Goal: Information Seeking & Learning: Learn about a topic

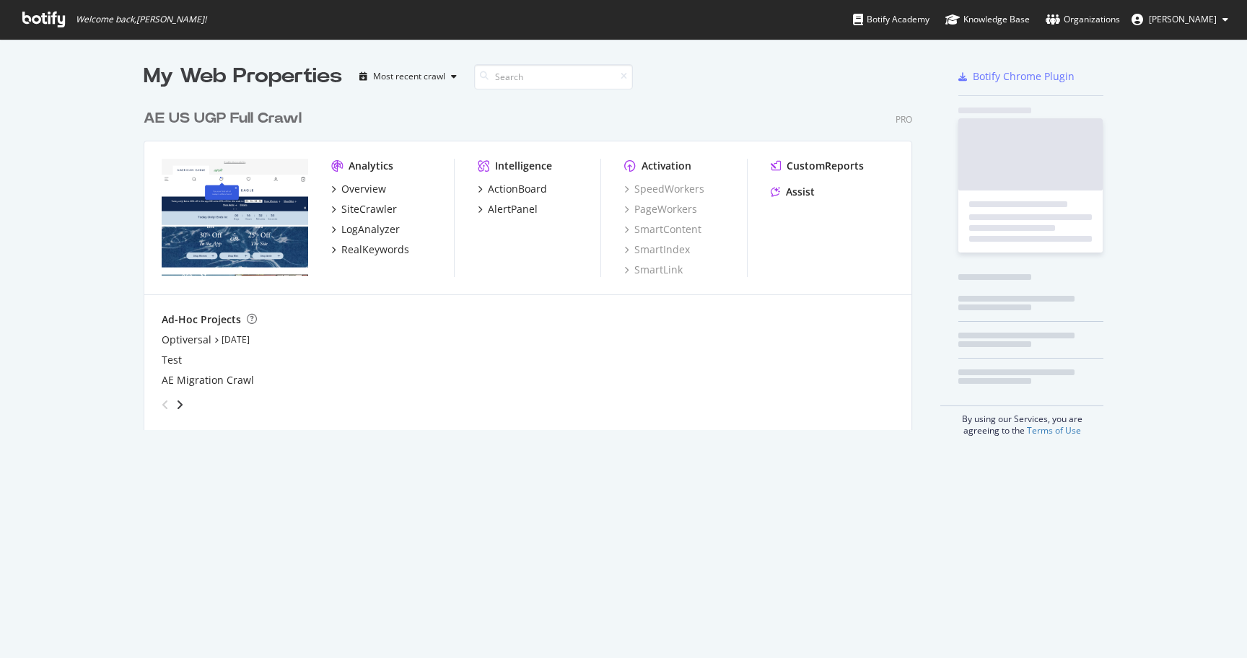
scroll to position [658, 1247]
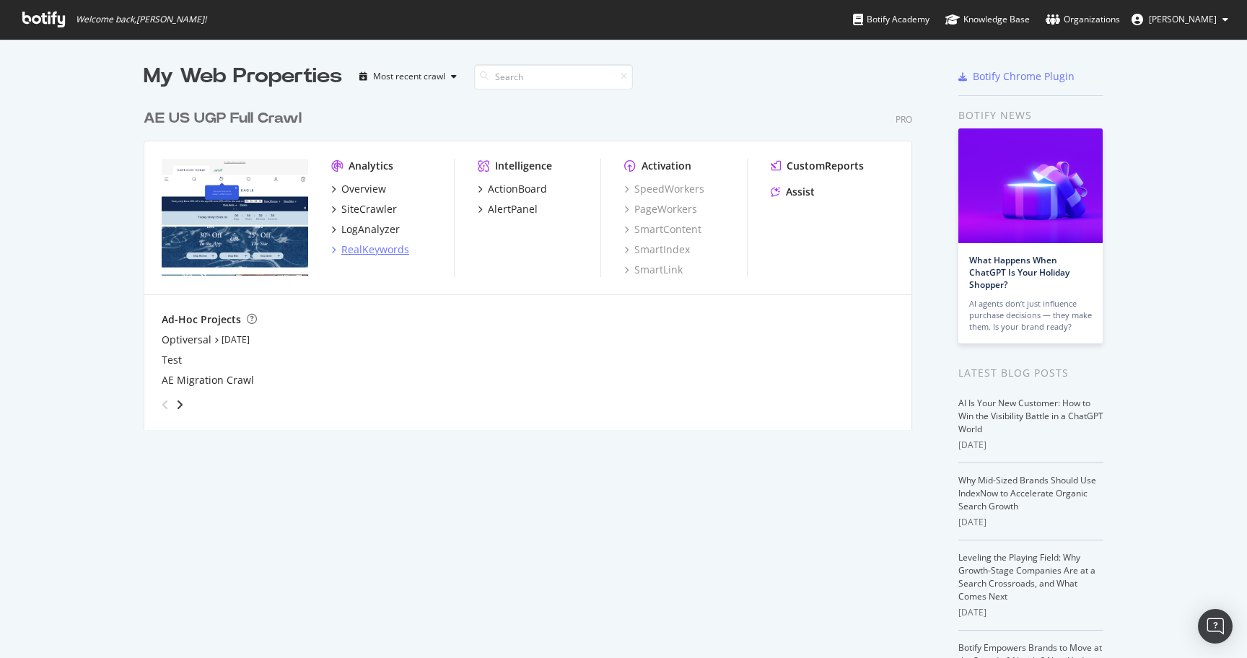
click at [385, 249] on div "RealKeywords" at bounding box center [375, 249] width 68 height 14
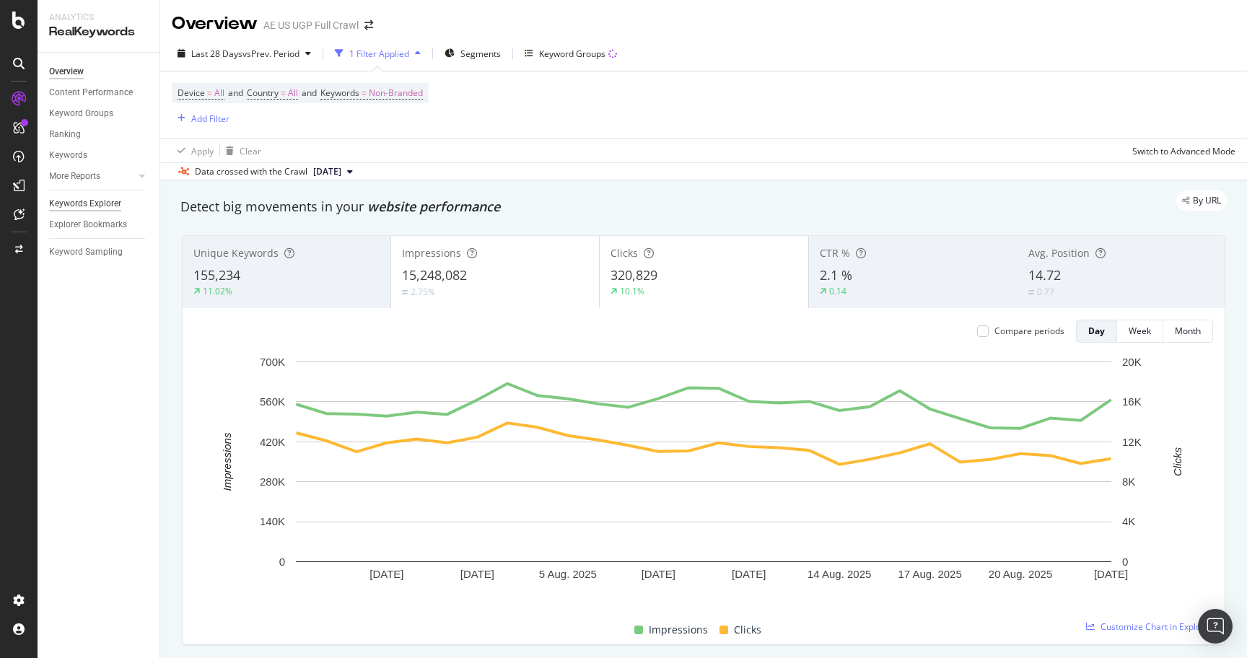
click at [101, 204] on div "Keywords Explorer" at bounding box center [85, 203] width 72 height 15
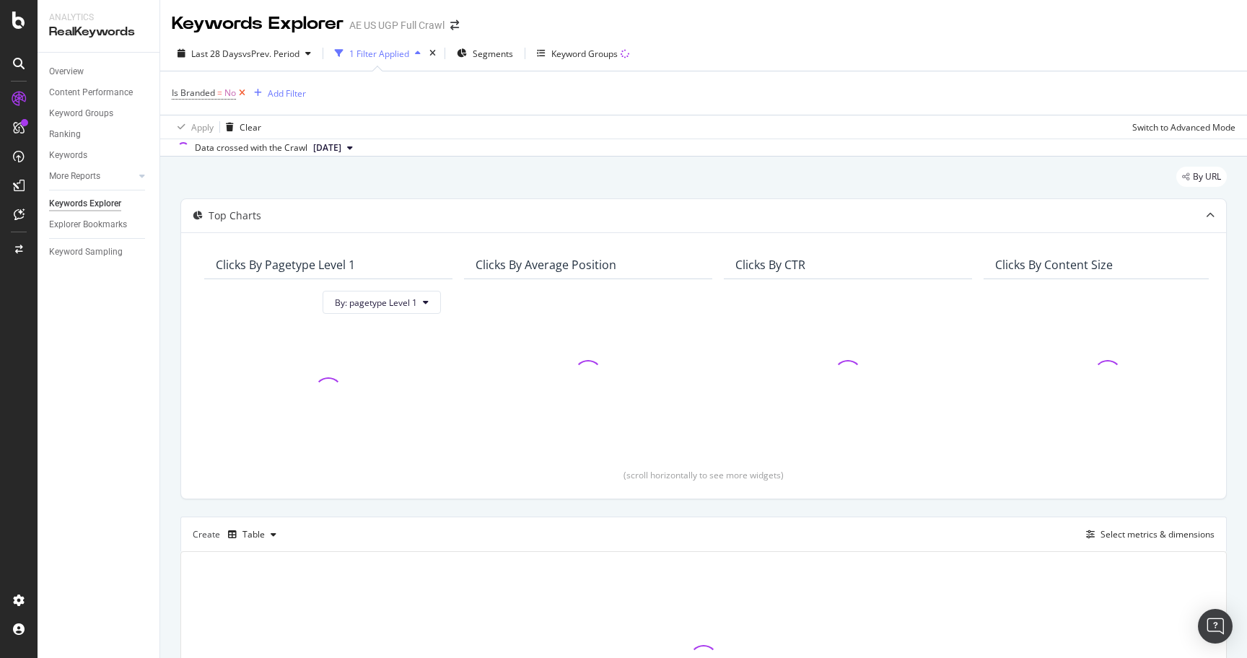
click at [243, 93] on icon at bounding box center [242, 93] width 12 height 14
click at [212, 89] on div "Add Filter" at bounding box center [210, 93] width 38 height 12
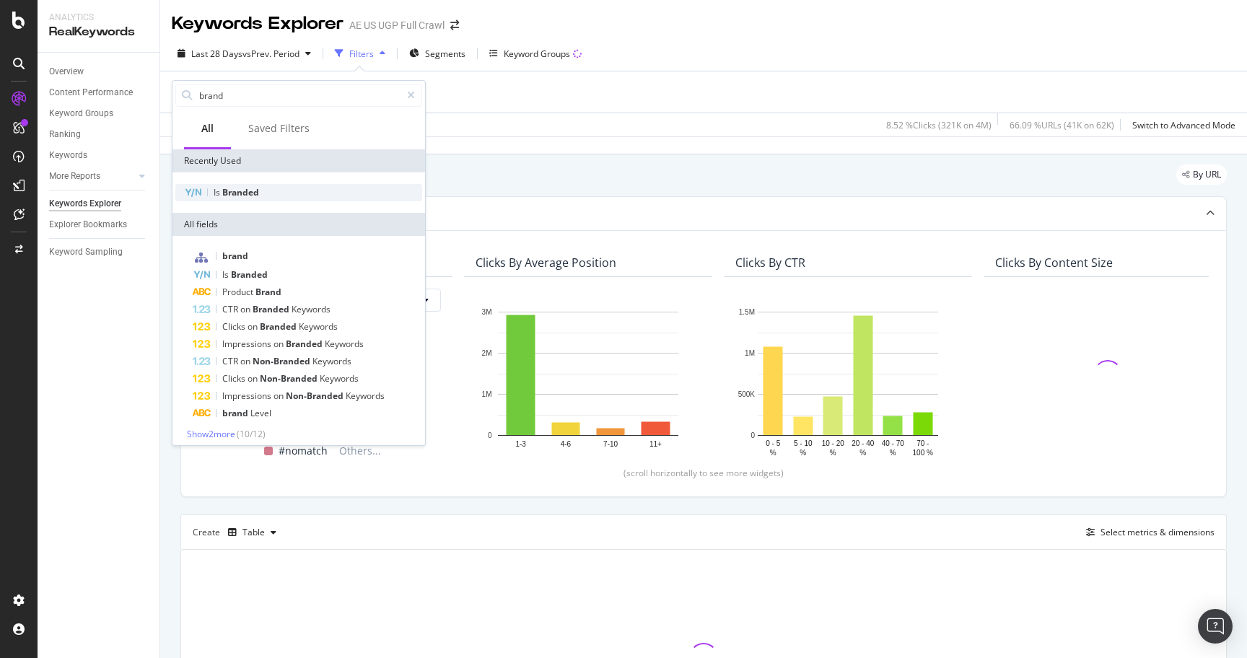
type input "brand"
click at [255, 186] on span "Branded" at bounding box center [240, 192] width 37 height 12
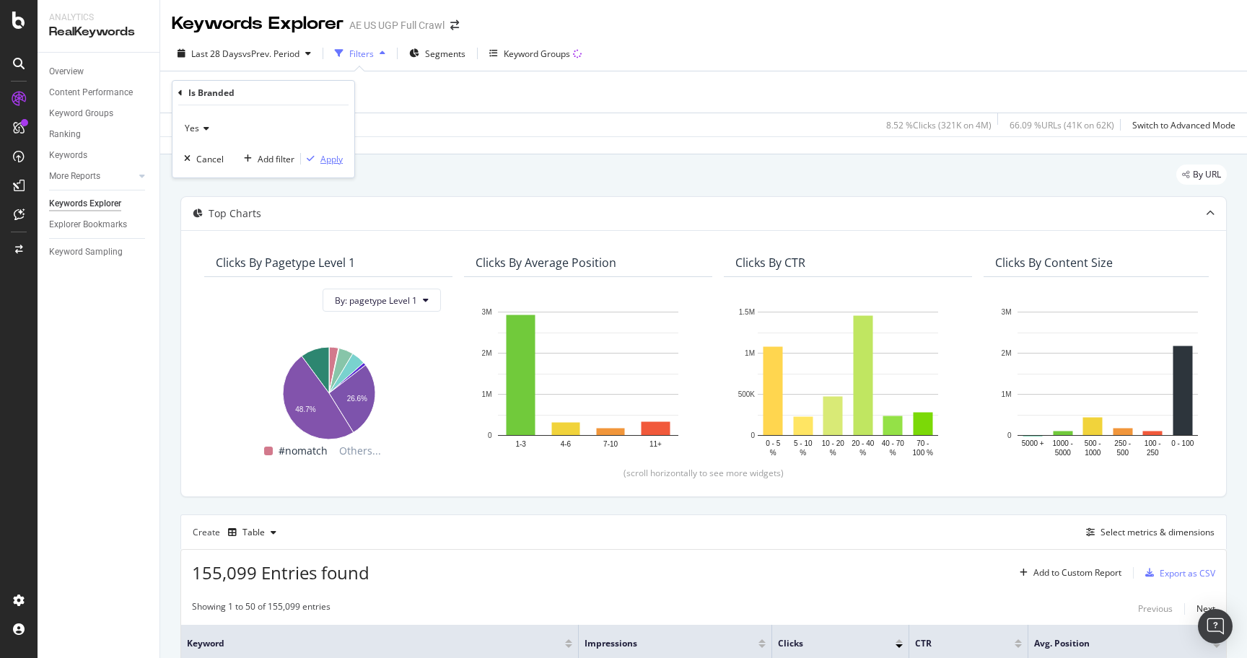
click at [332, 157] on div "Apply" at bounding box center [331, 159] width 22 height 12
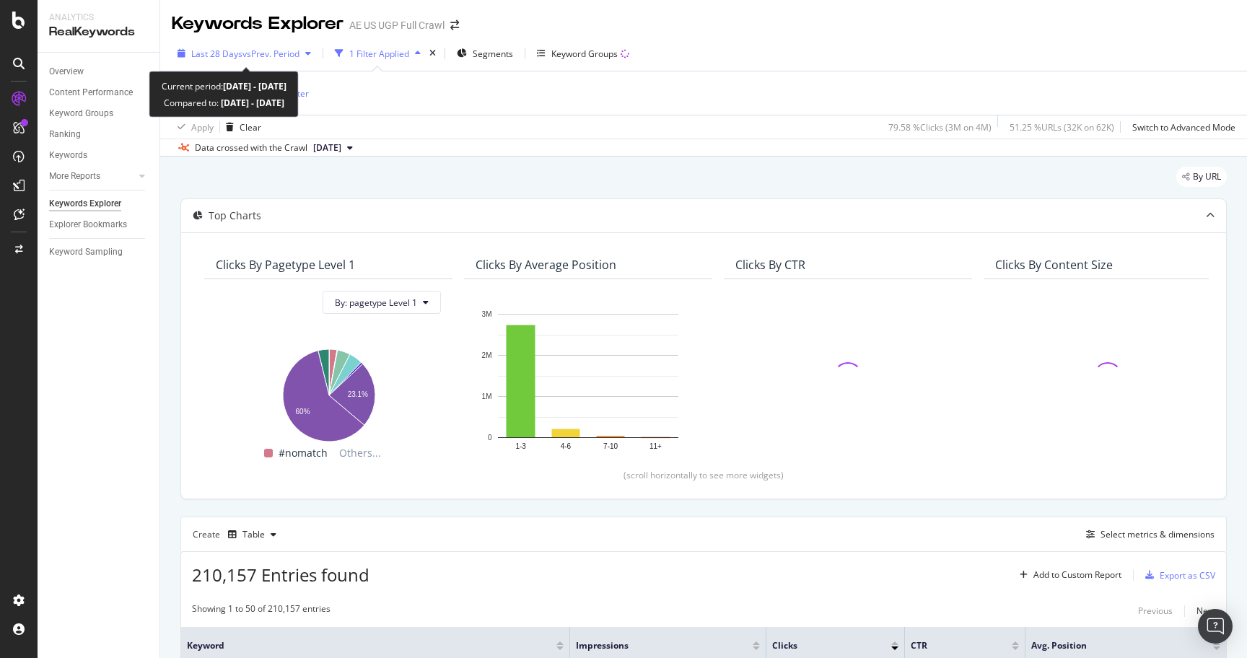
click at [233, 59] on div "Last 28 Days vs Prev. Period" at bounding box center [245, 54] width 108 height 12
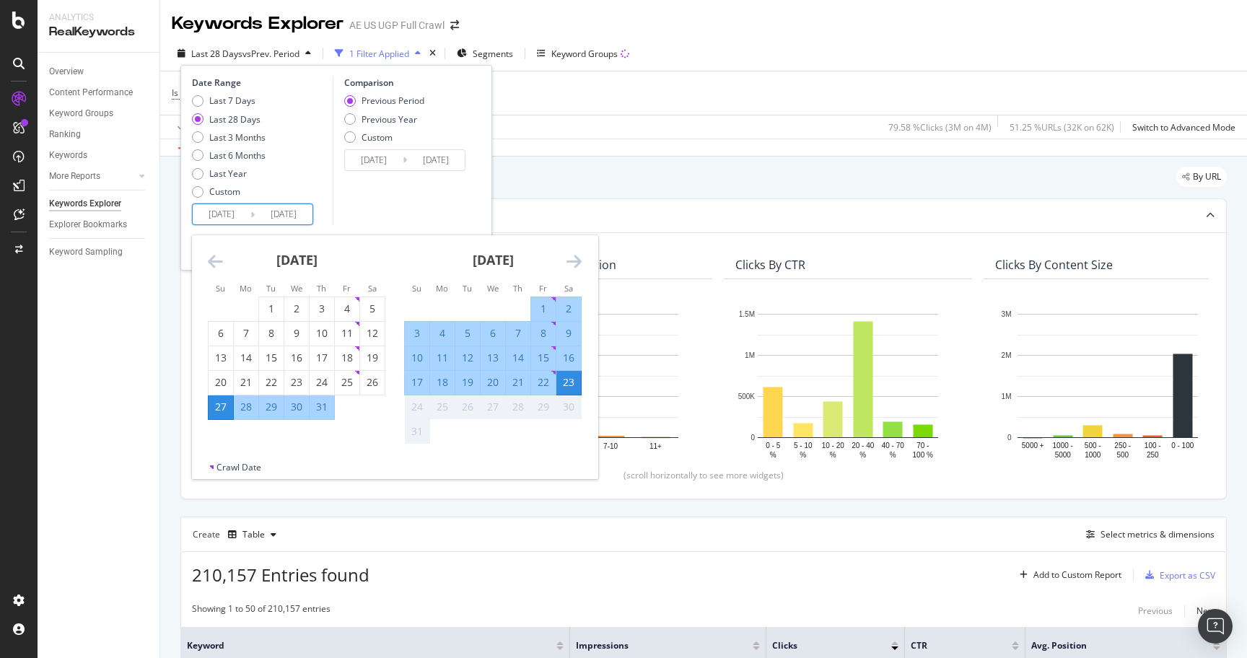
click at [230, 211] on input "[DATE]" at bounding box center [222, 214] width 58 height 20
click at [269, 307] on div "1" at bounding box center [271, 309] width 25 height 14
type input "[DATE]"
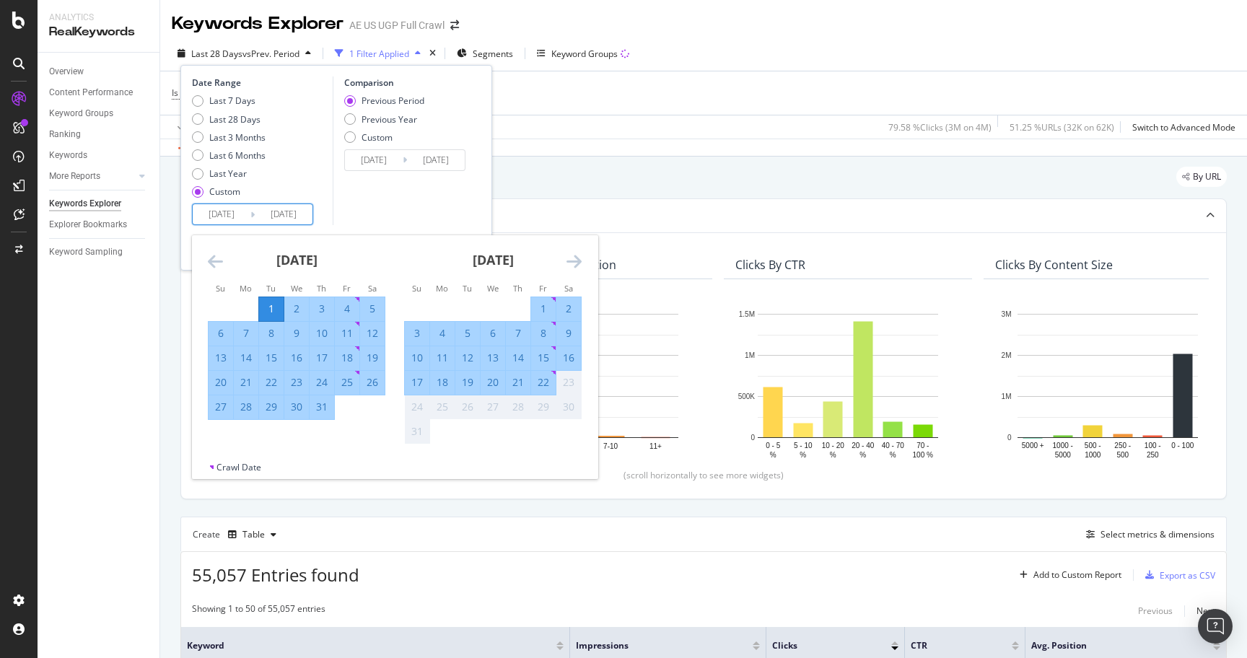
click at [297, 210] on input "[DATE]" at bounding box center [284, 214] width 58 height 20
click at [318, 406] on div "31" at bounding box center [322, 407] width 25 height 14
type input "[DATE]"
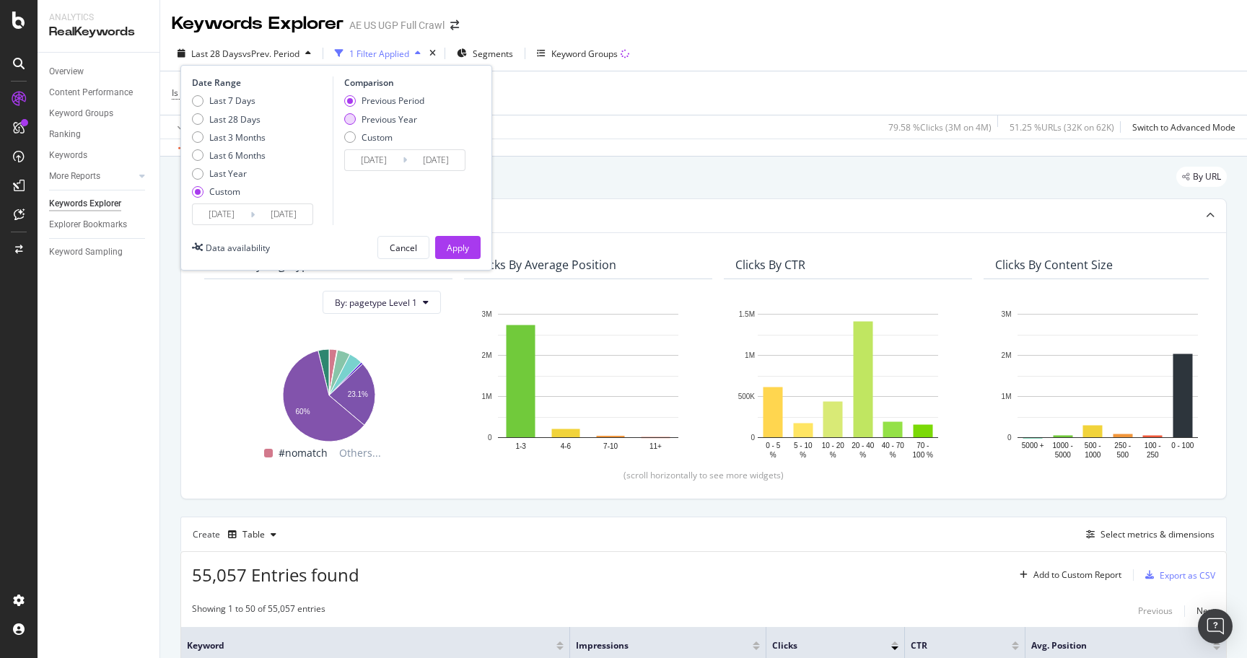
click at [396, 115] on div "Previous Year" at bounding box center [390, 119] width 56 height 12
type input "[DATE]"
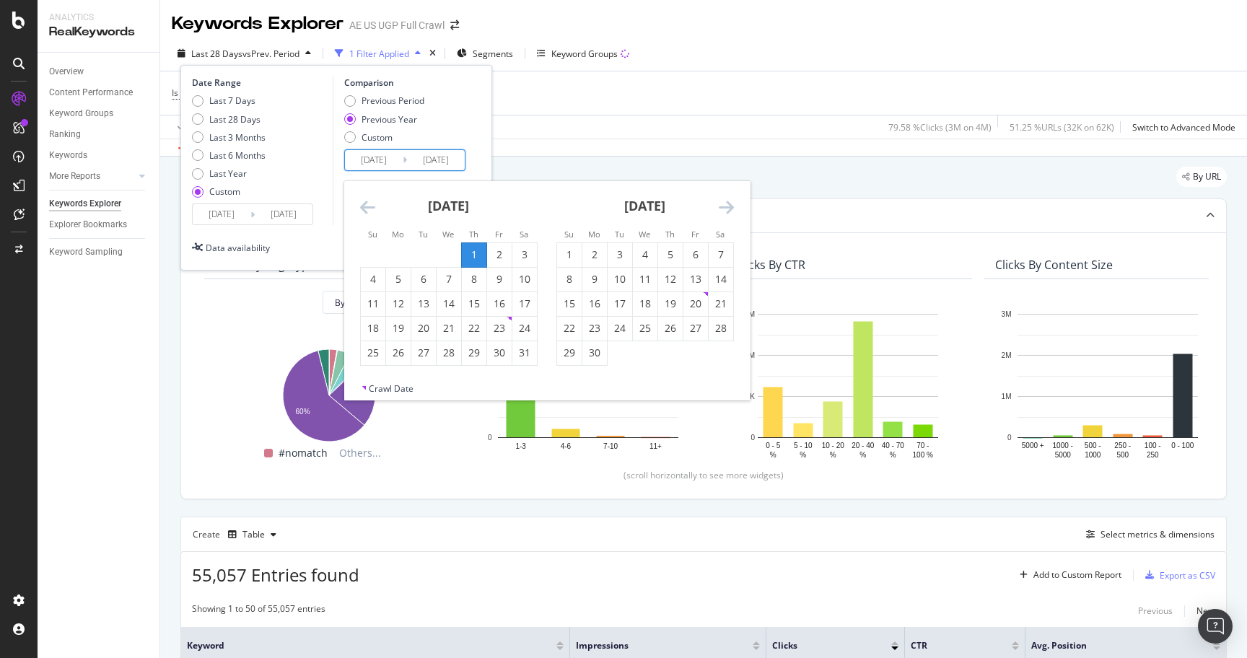
click at [392, 164] on input "[DATE]" at bounding box center [374, 160] width 58 height 20
click at [364, 208] on icon "Move backward to switch to the previous month." at bounding box center [367, 206] width 15 height 17
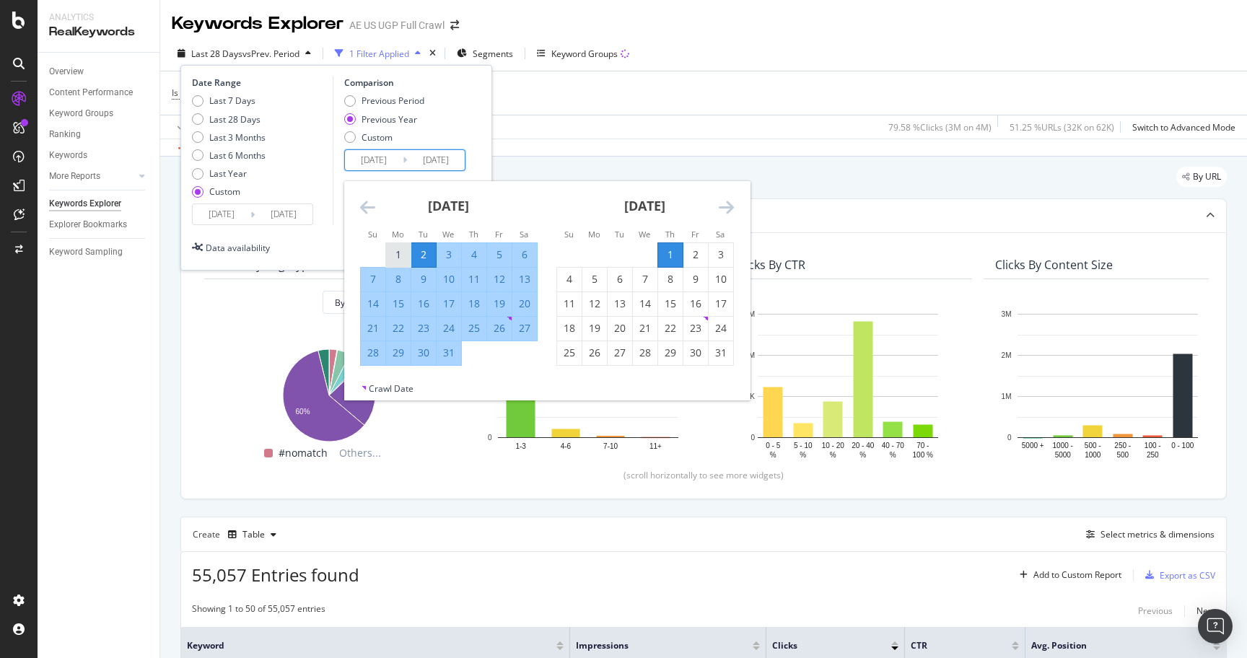
click at [399, 253] on div "1" at bounding box center [398, 255] width 25 height 14
type input "[DATE]"
click at [444, 157] on input "[DATE]" at bounding box center [436, 160] width 58 height 20
click at [449, 352] on div "31" at bounding box center [449, 353] width 25 height 14
type input "[DATE]"
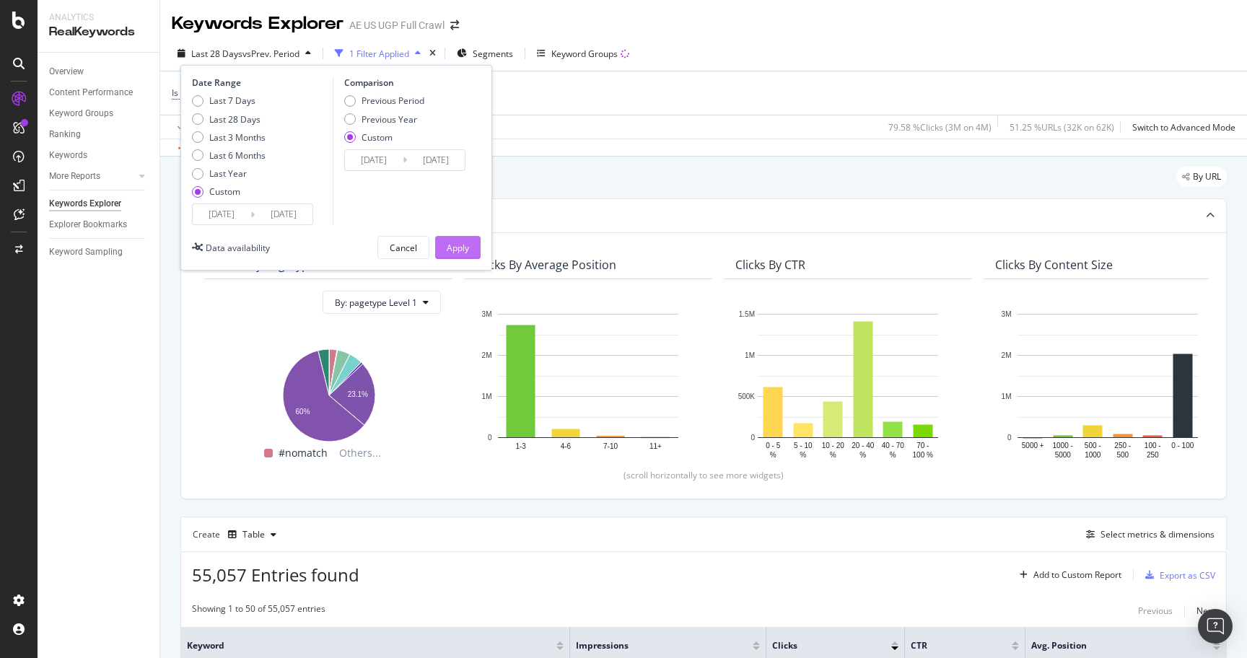
click at [460, 244] on div "Apply" at bounding box center [458, 248] width 22 height 12
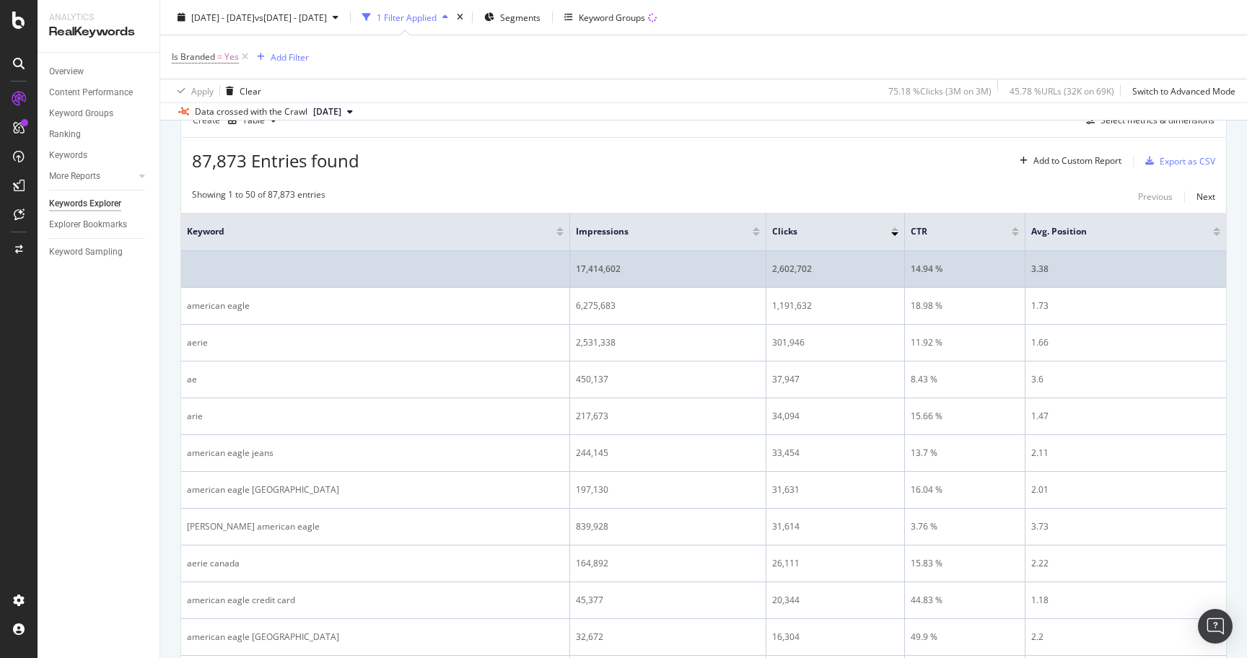
scroll to position [393, 0]
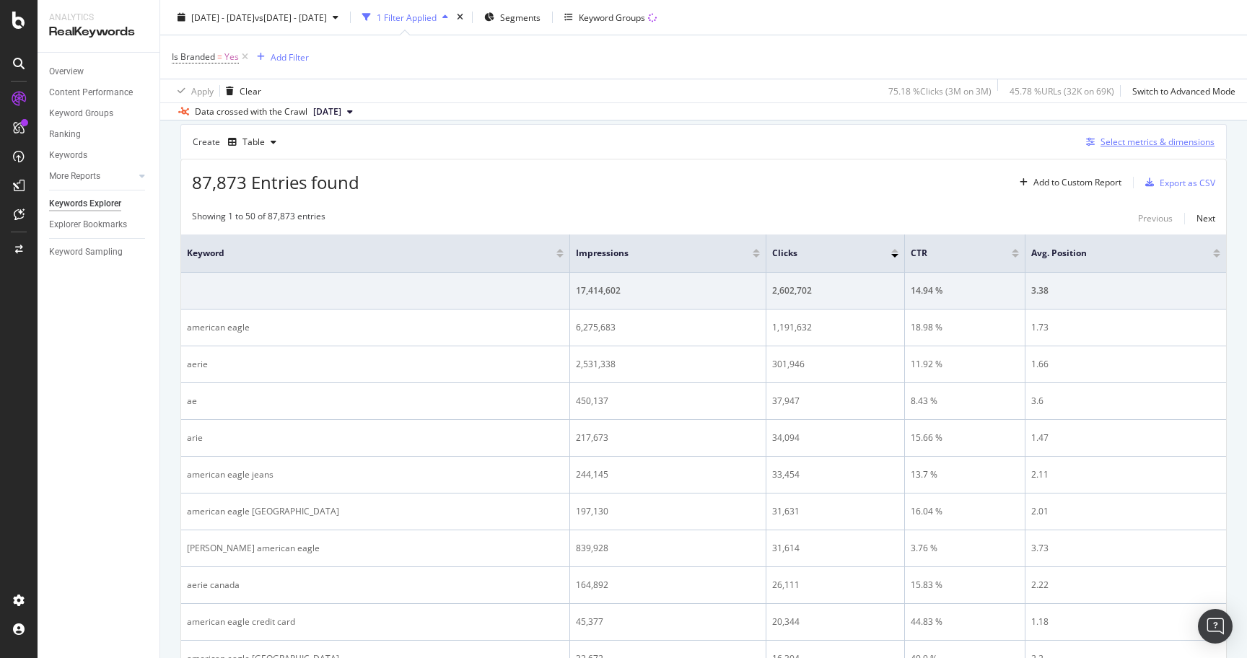
click at [1122, 139] on div "Select metrics & dimensions" at bounding box center [1158, 142] width 114 height 12
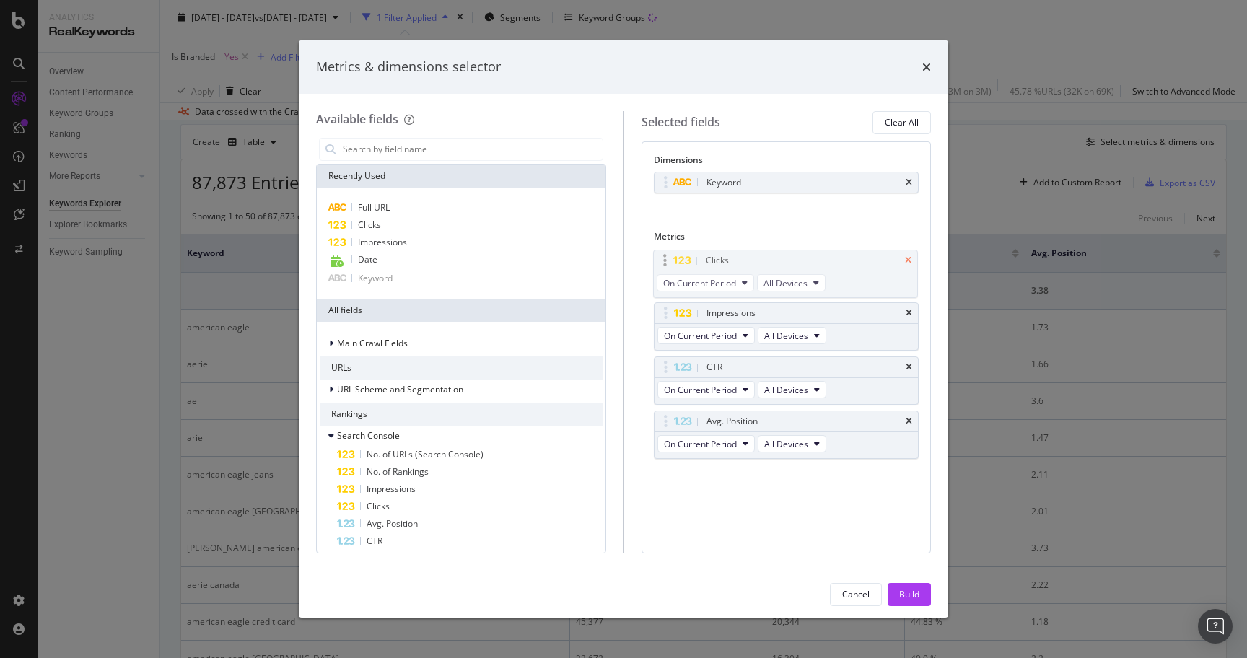
drag, startPoint x: 911, startPoint y: 310, endPoint x: 910, endPoint y: 258, distance: 52.7
click at [910, 258] on body "Analytics RealKeywords Overview Content Performance Keyword Groups Ranking Keyw…" at bounding box center [623, 329] width 1247 height 658
click at [909, 596] on div "Build" at bounding box center [909, 594] width 20 height 12
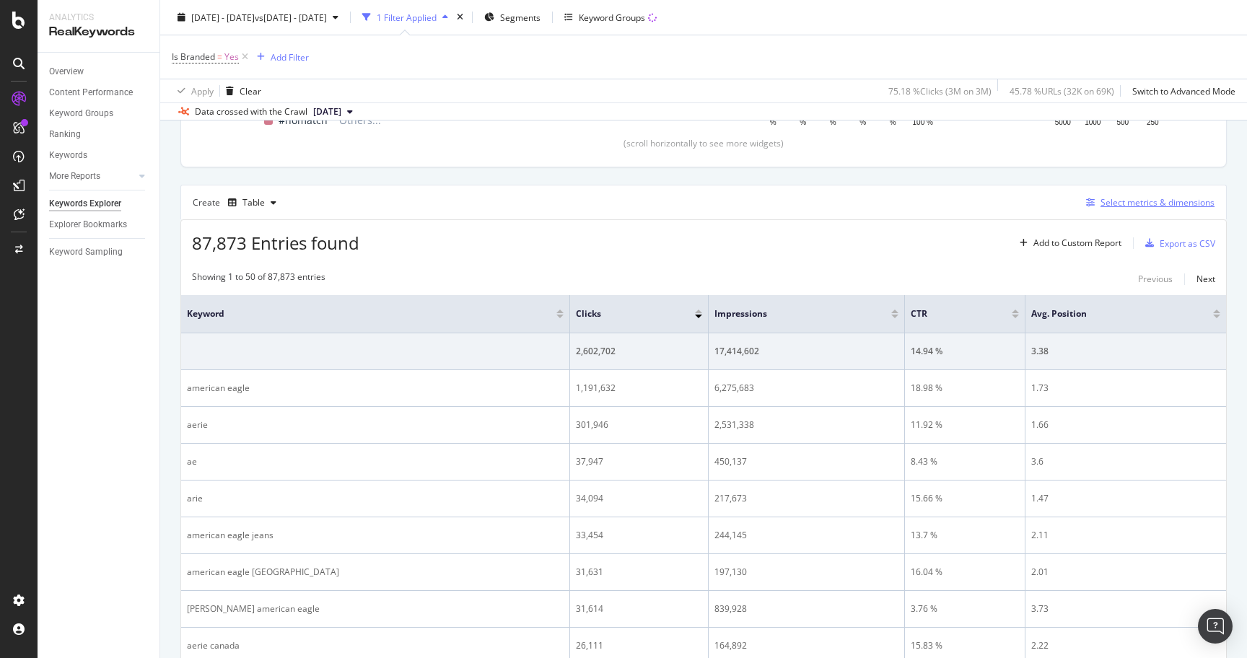
scroll to position [329, 0]
click at [1161, 202] on div "Select metrics & dimensions" at bounding box center [1158, 205] width 114 height 12
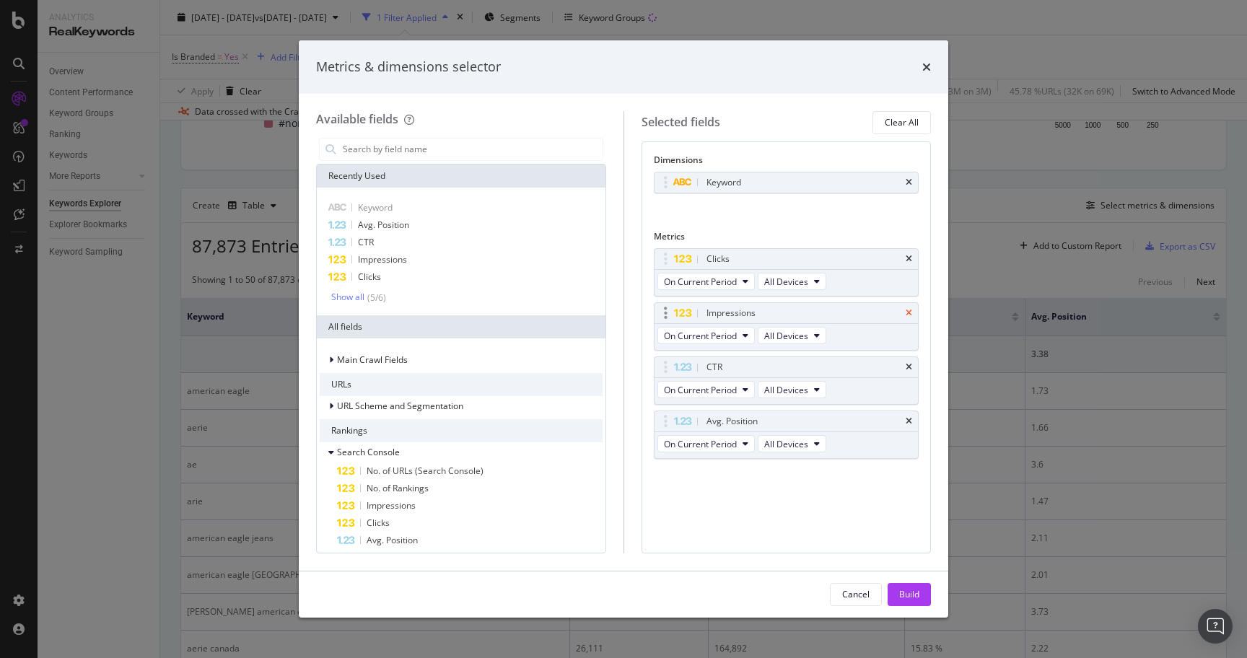
click at [906, 314] on icon "times" at bounding box center [909, 313] width 6 height 9
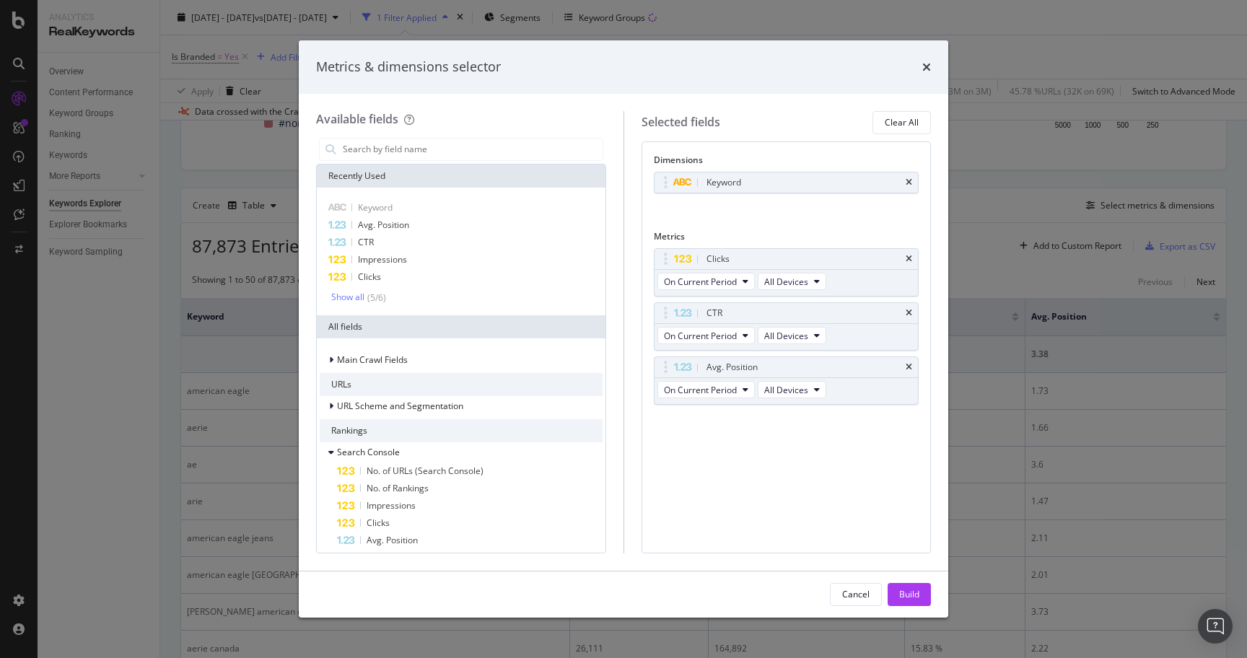
click at [906, 314] on icon "times" at bounding box center [909, 313] width 6 height 9
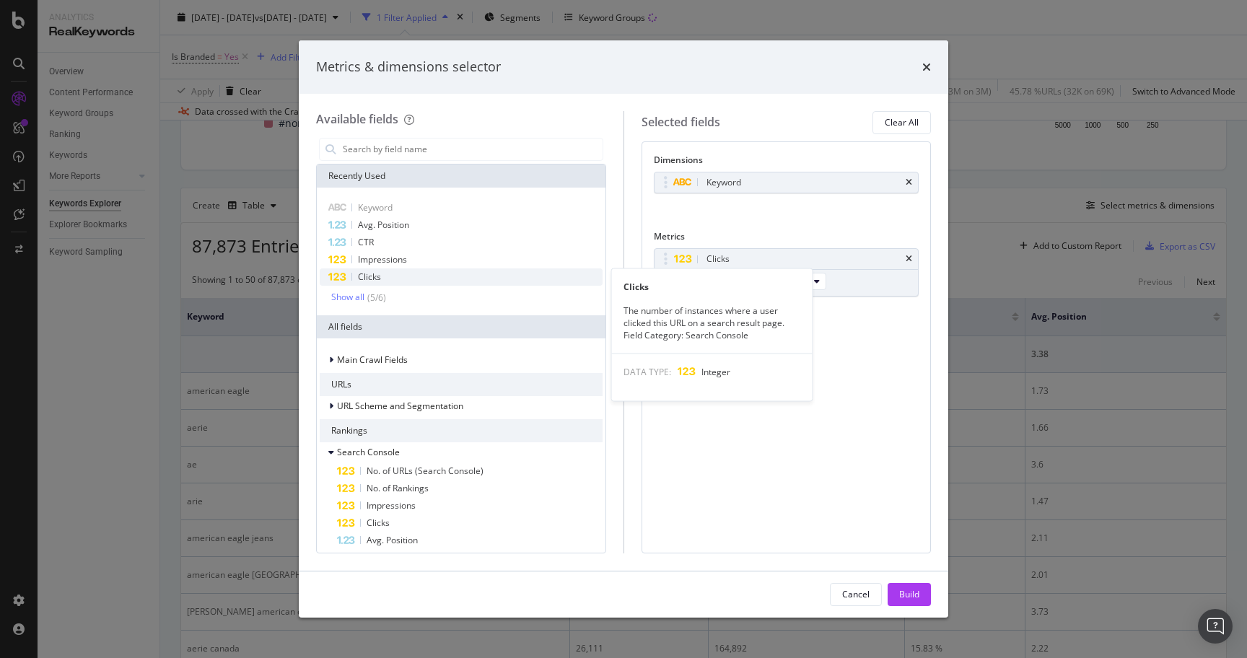
click at [390, 276] on div "Clicks" at bounding box center [461, 276] width 283 height 17
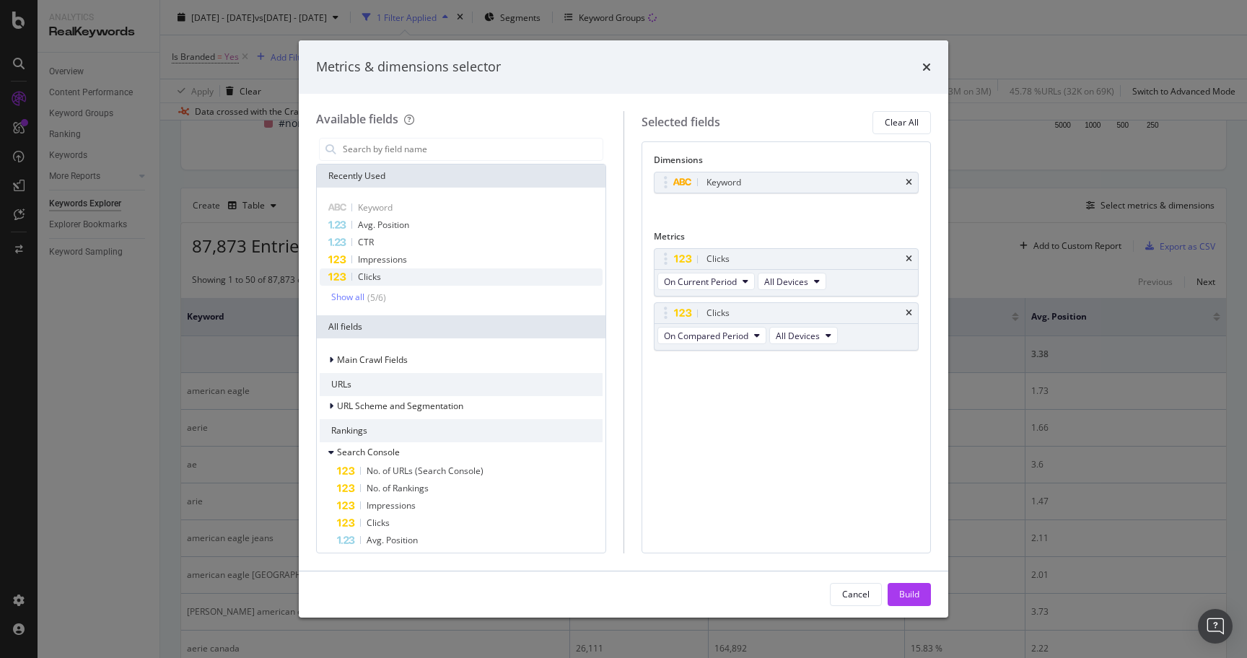
click at [390, 276] on div "Clicks" at bounding box center [461, 276] width 283 height 17
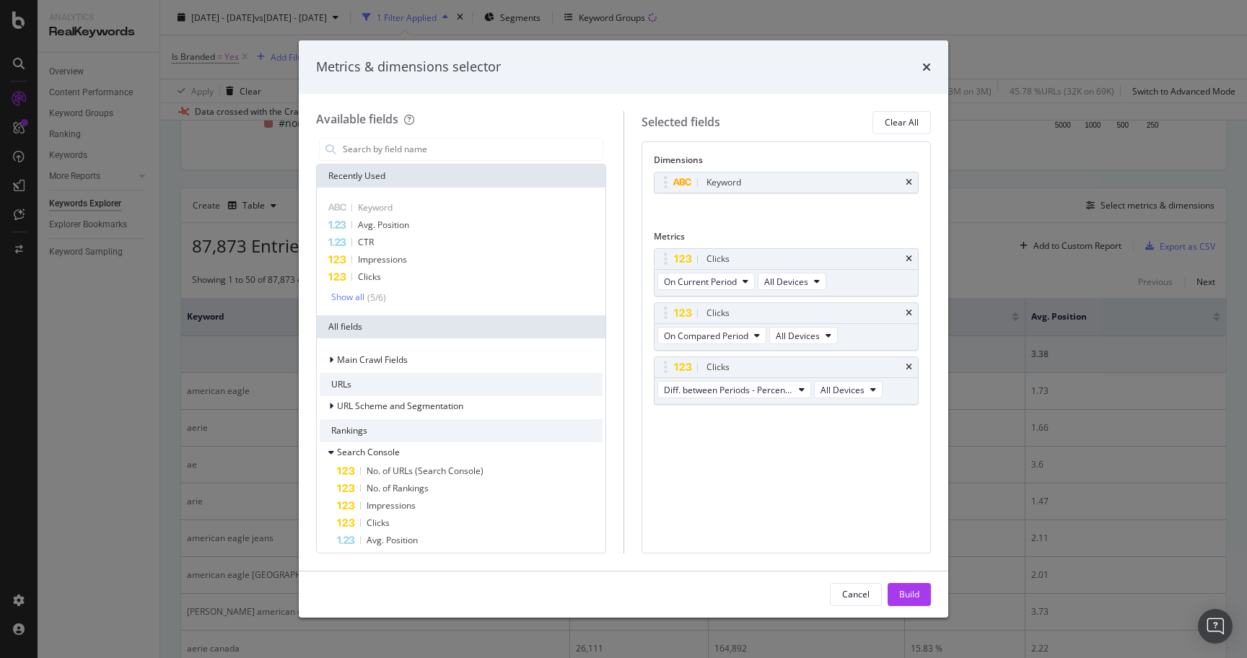
drag, startPoint x: 904, startPoint y: 590, endPoint x: 291, endPoint y: 39, distance: 824.8
click at [904, 590] on div "Build" at bounding box center [909, 594] width 20 height 12
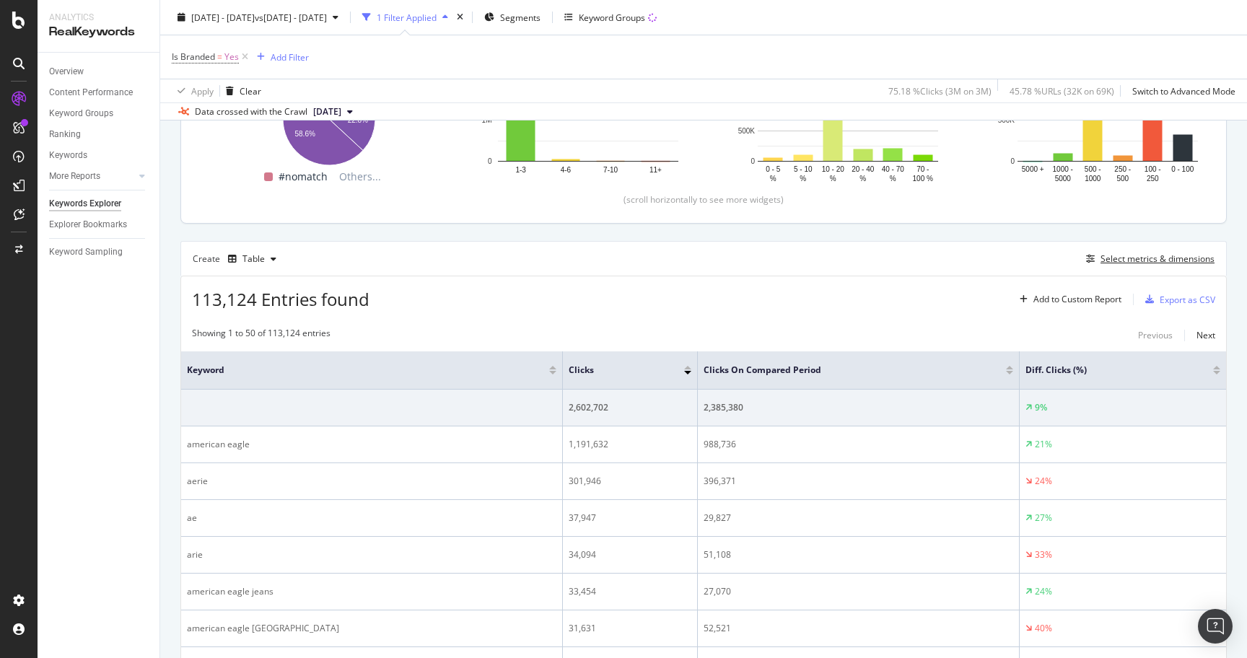
scroll to position [274, 0]
click at [1171, 300] on div "Export as CSV" at bounding box center [1188, 301] width 56 height 12
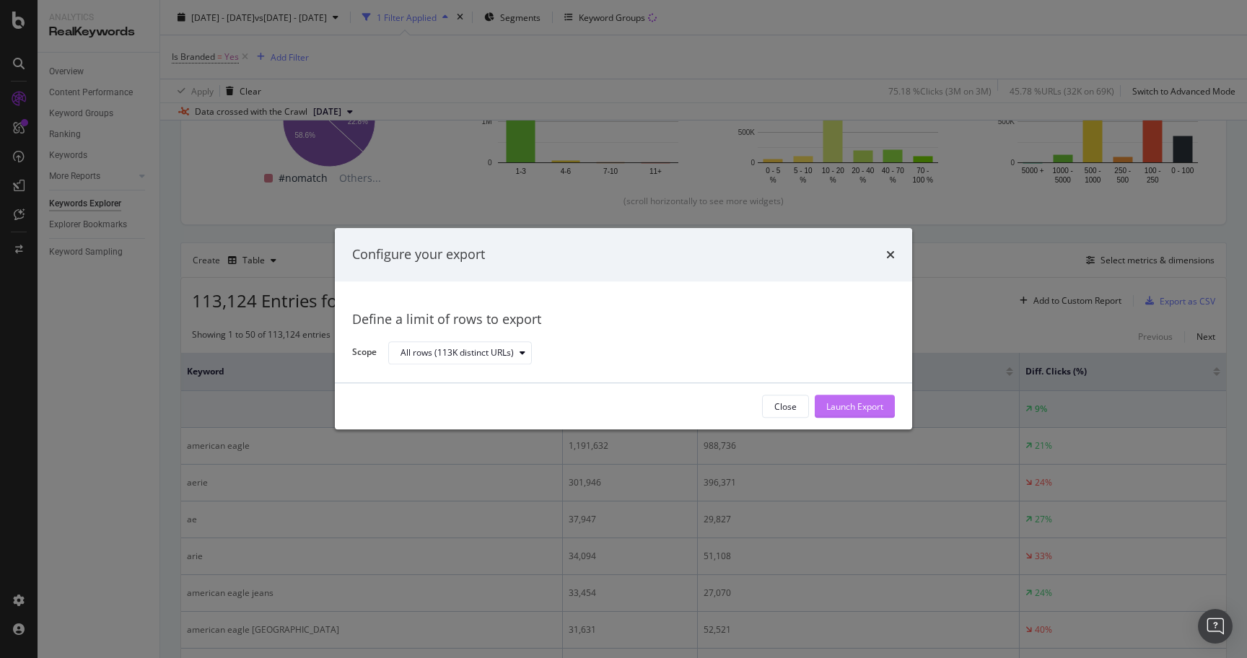
click at [858, 405] on div "Launch Export" at bounding box center [854, 407] width 57 height 12
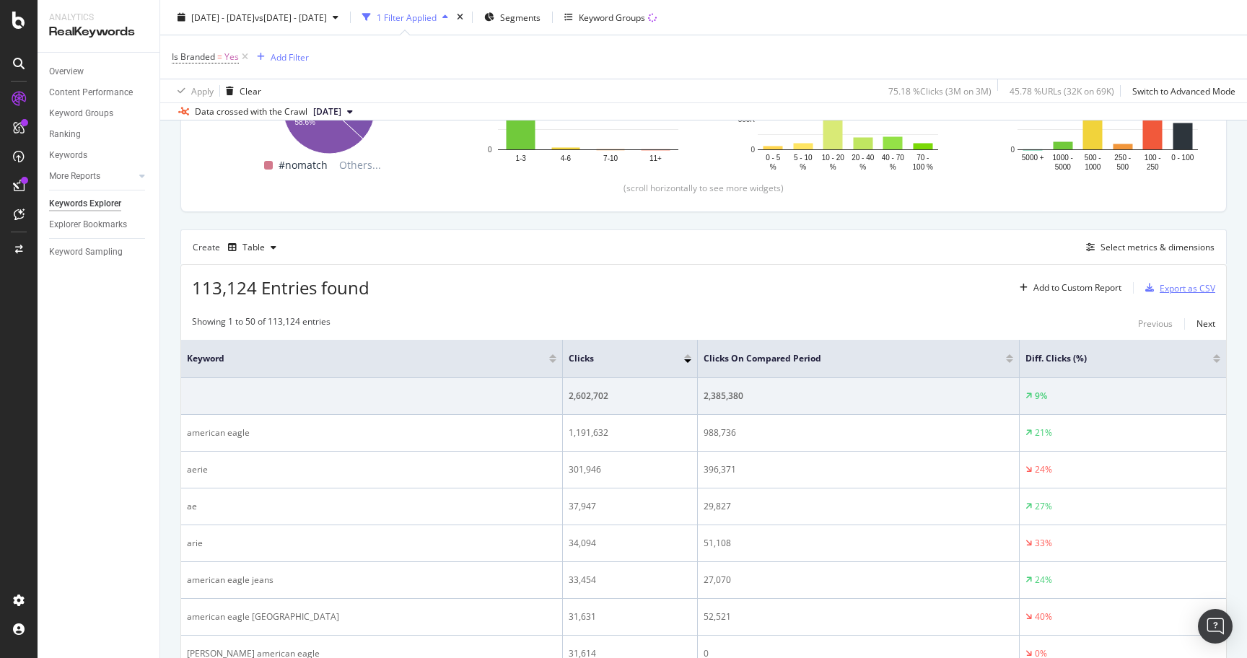
scroll to position [102, 0]
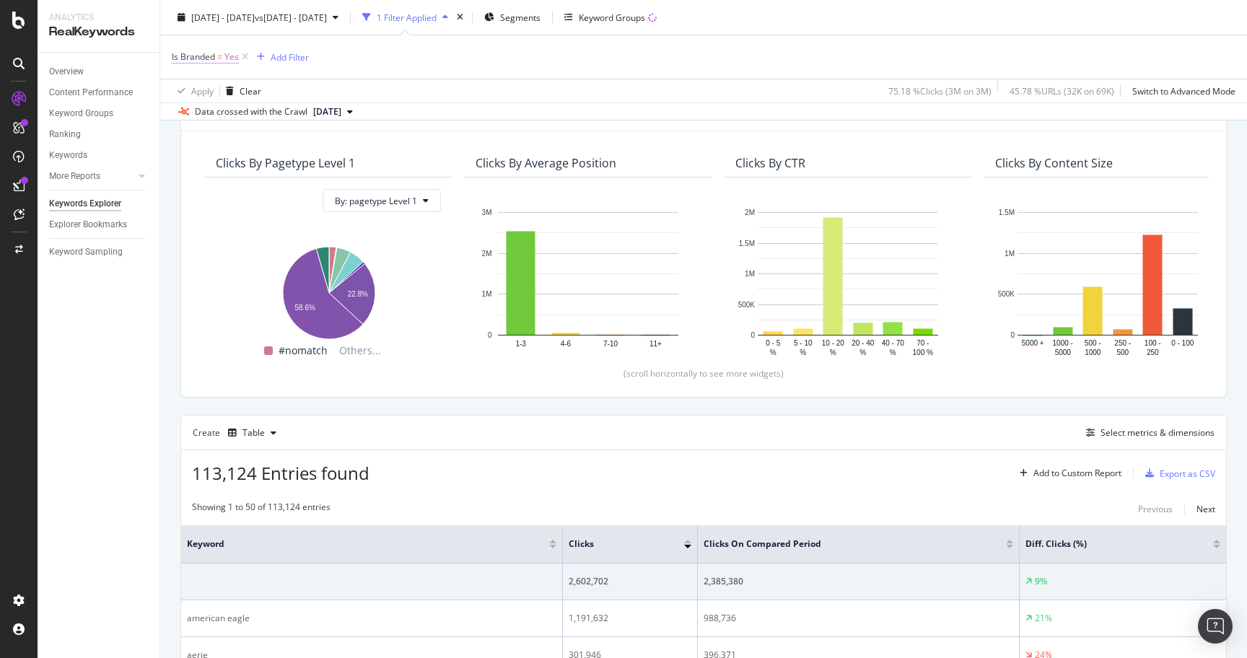
click at [187, 61] on span "Is Branded" at bounding box center [193, 57] width 43 height 12
click at [199, 95] on icon at bounding box center [204, 91] width 10 height 9
click at [204, 138] on div "No" at bounding box center [265, 139] width 154 height 19
click at [328, 119] on div "Apply" at bounding box center [331, 121] width 22 height 12
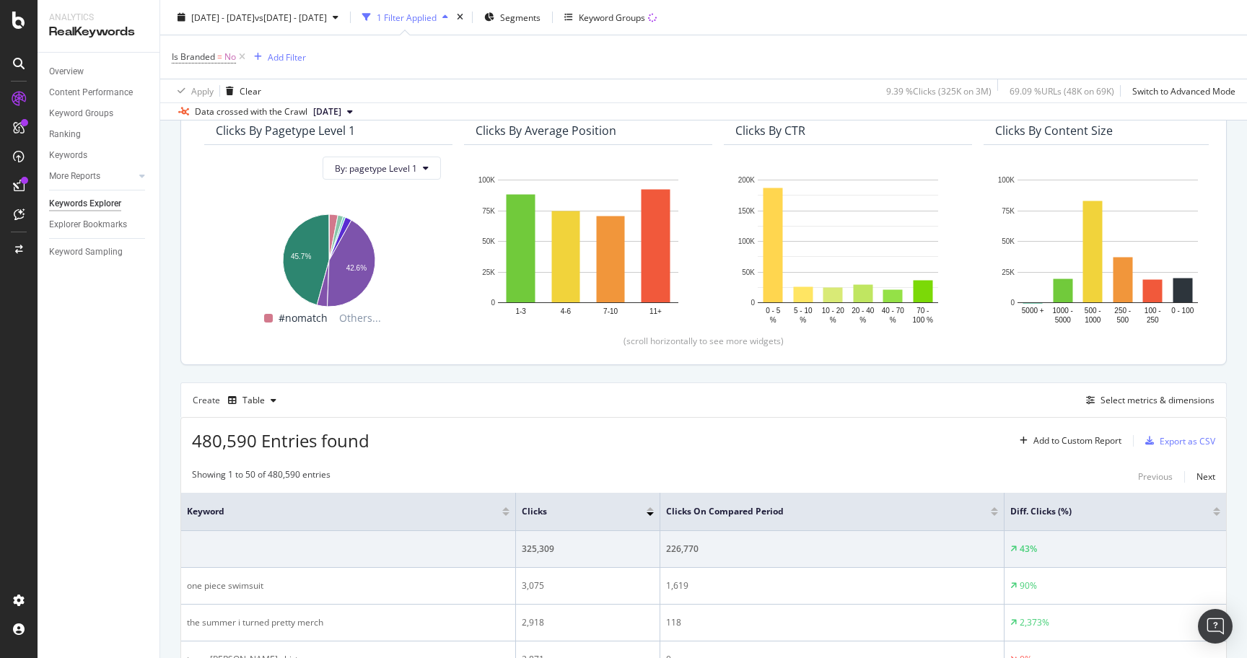
scroll to position [326, 0]
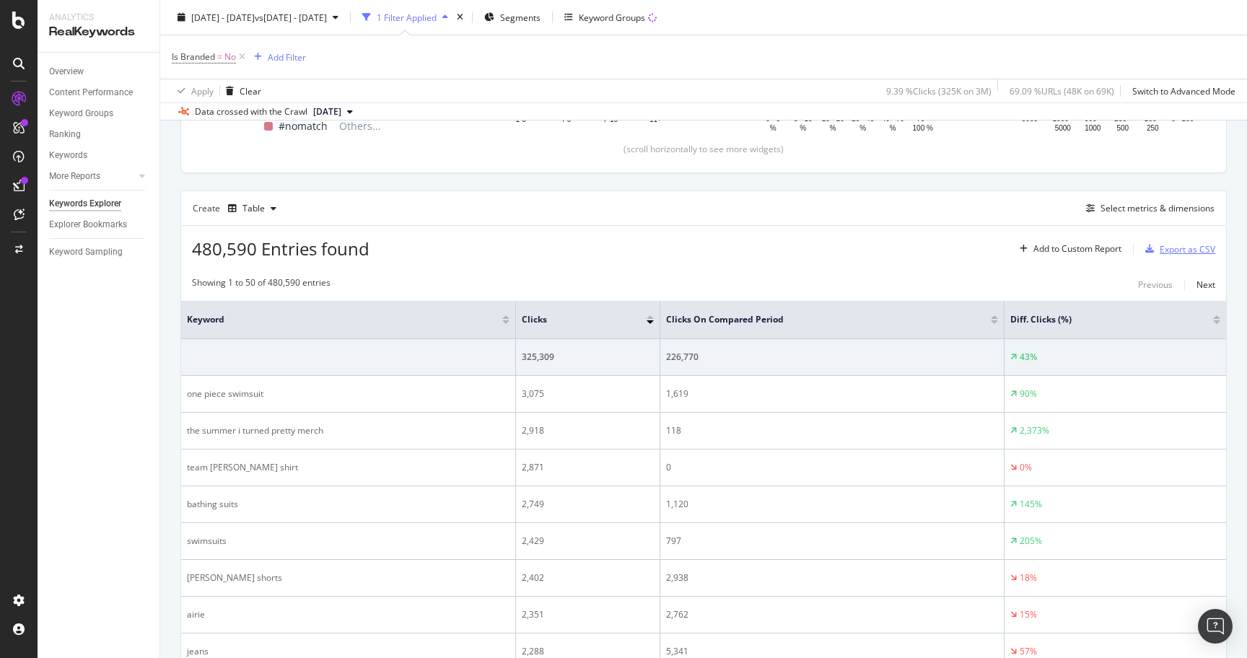
click at [1185, 245] on div "Export as CSV" at bounding box center [1188, 249] width 56 height 12
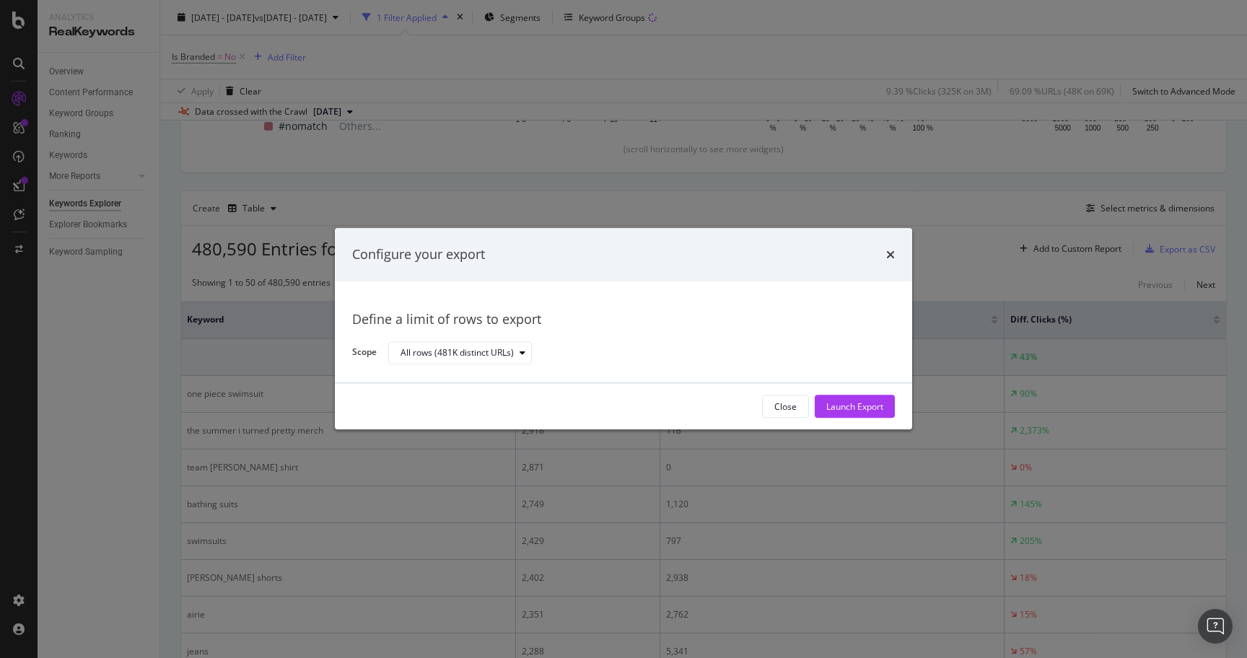
click at [831, 209] on div "Configure your export Define a limit of rows to export Scope All rows (481K dis…" at bounding box center [623, 329] width 1247 height 658
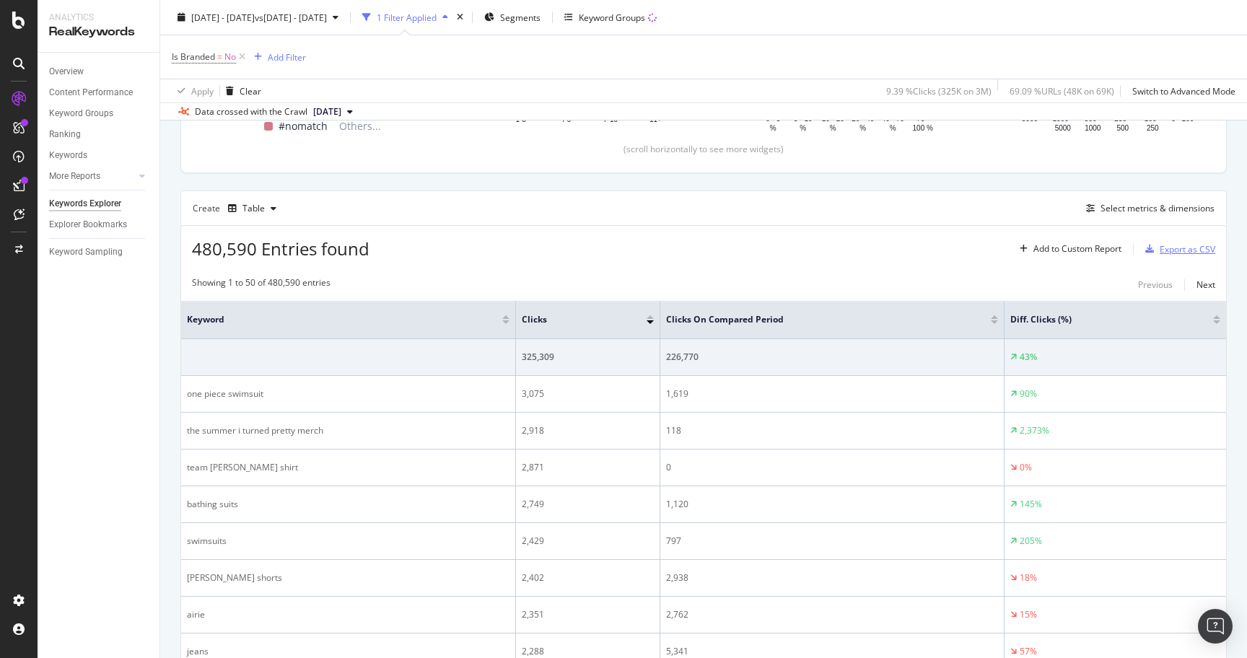
click at [1182, 246] on div "Export as CSV" at bounding box center [1188, 249] width 56 height 12
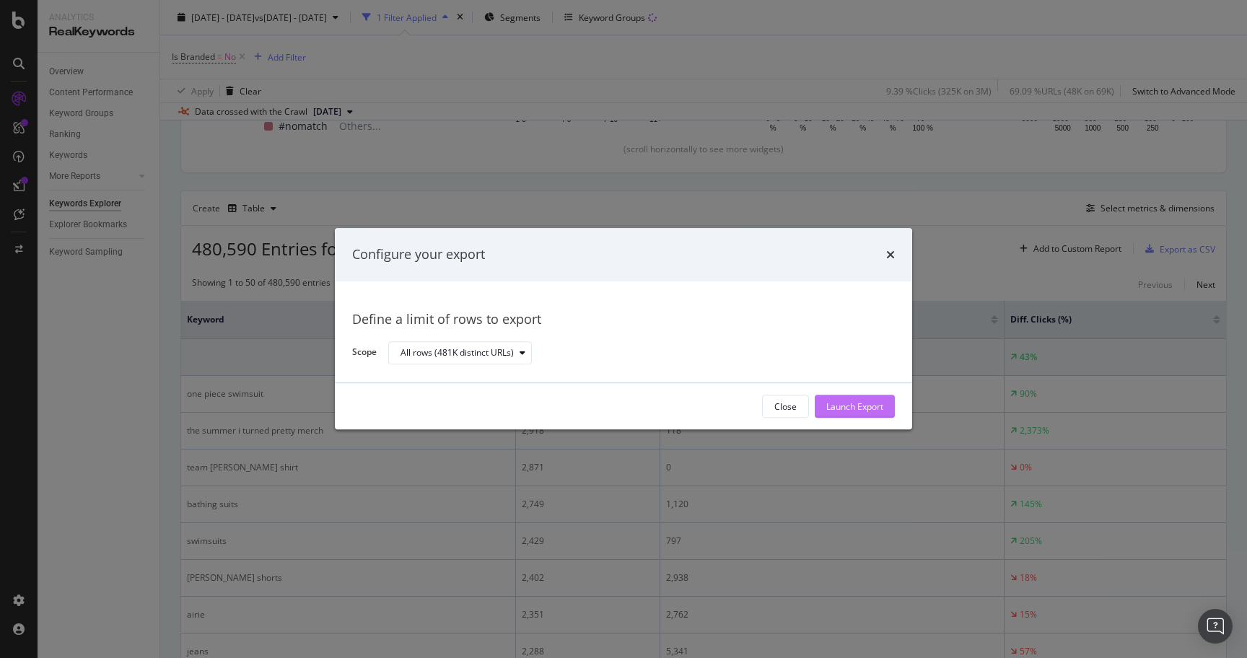
click at [852, 408] on div "Launch Export" at bounding box center [854, 407] width 57 height 12
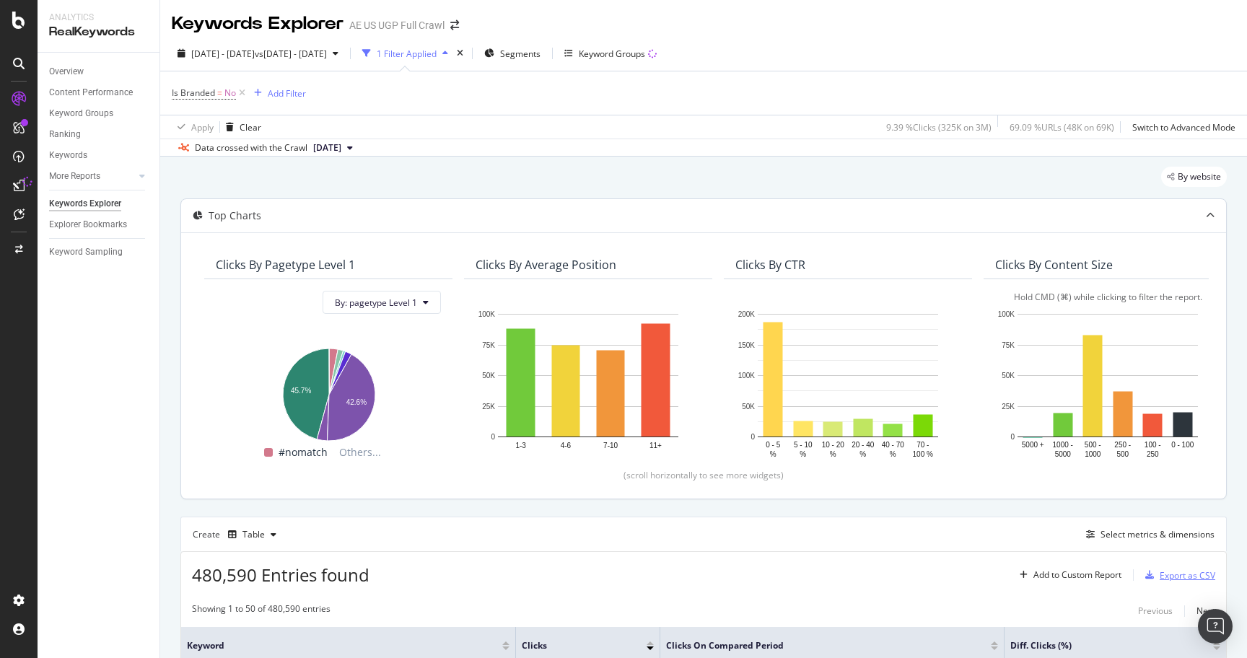
scroll to position [347, 0]
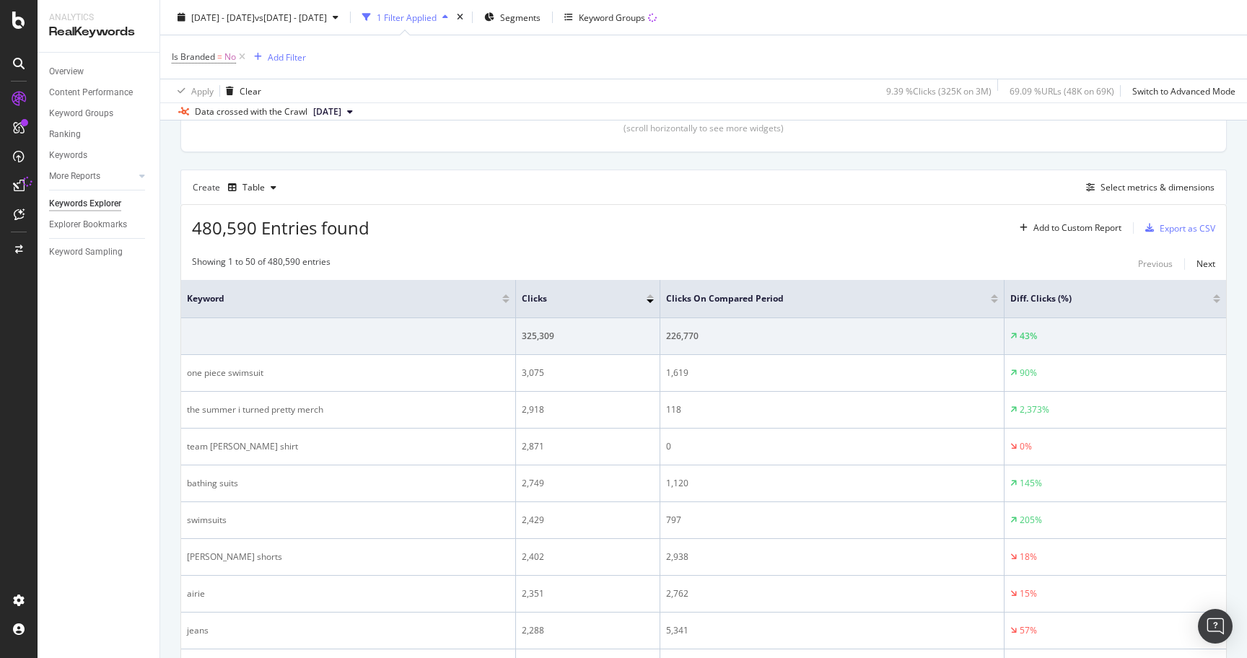
click at [1202, 228] on div "Export as CSV" at bounding box center [1188, 228] width 56 height 12
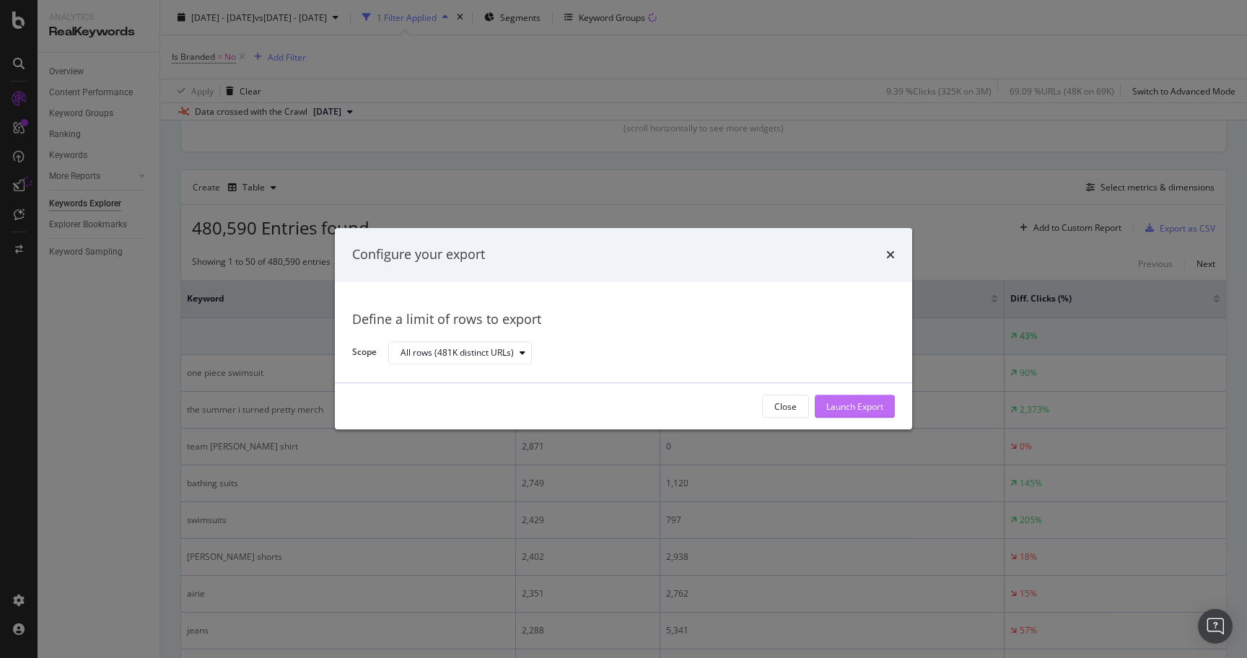
click at [834, 406] on div "Launch Export" at bounding box center [854, 407] width 57 height 12
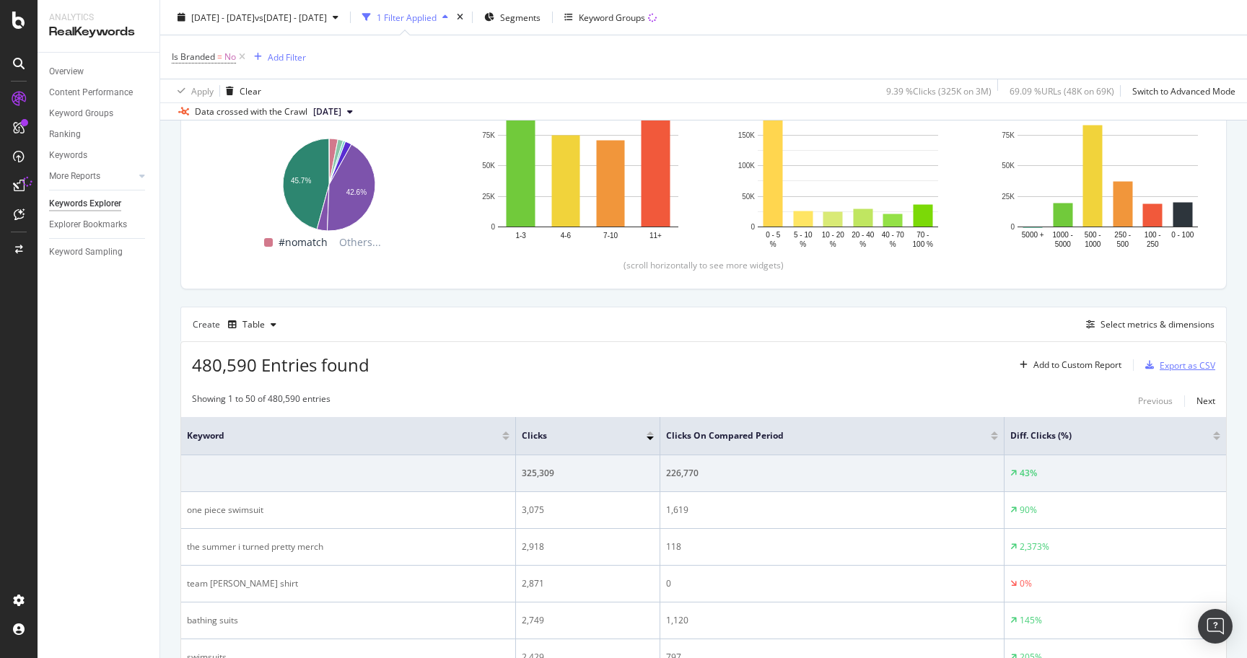
scroll to position [195, 0]
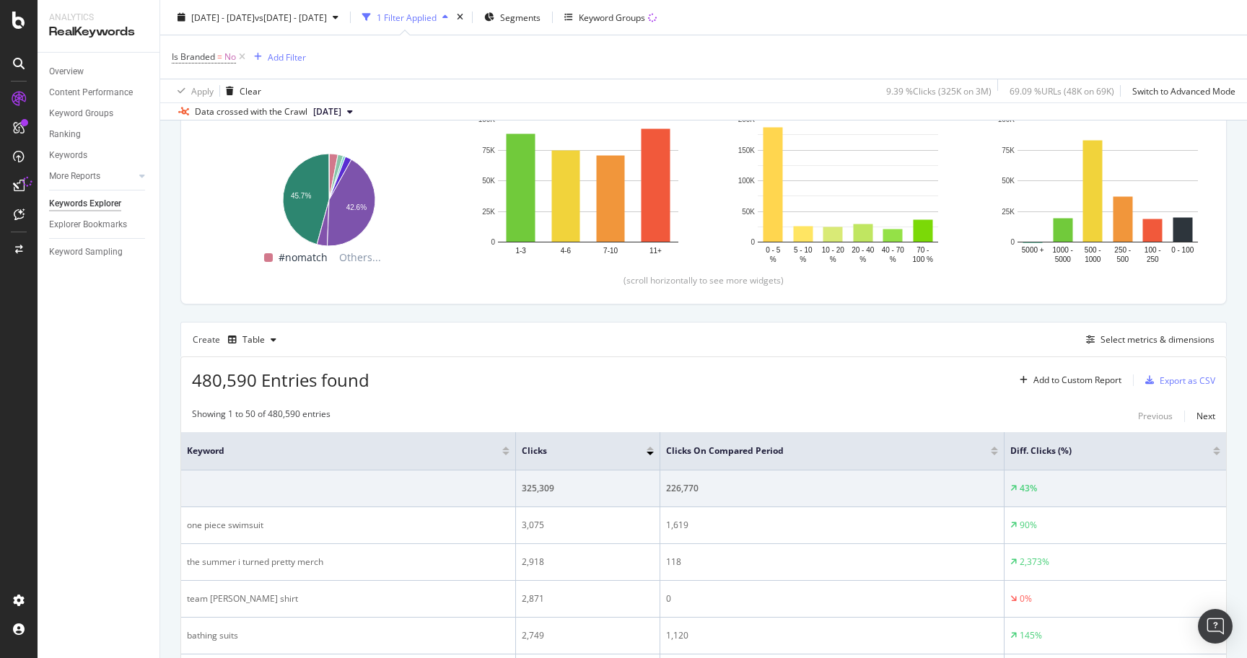
click at [851, 356] on div "Create Table Select metrics & dimensions" at bounding box center [703, 339] width 1046 height 35
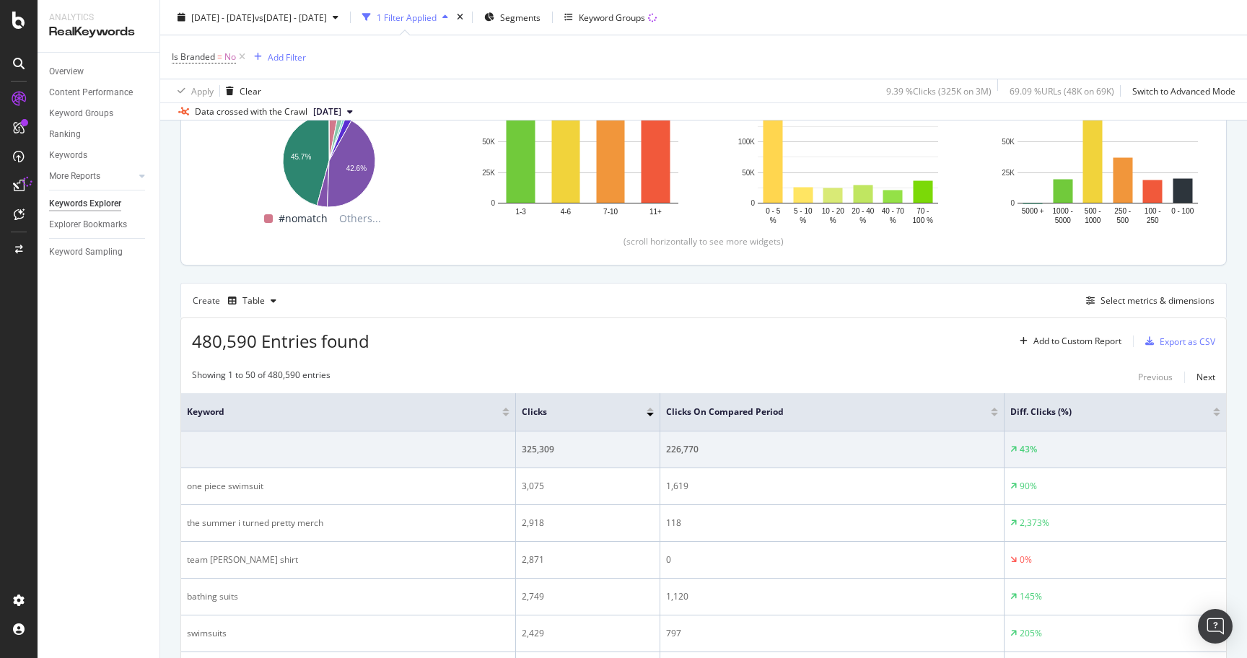
scroll to position [0, 0]
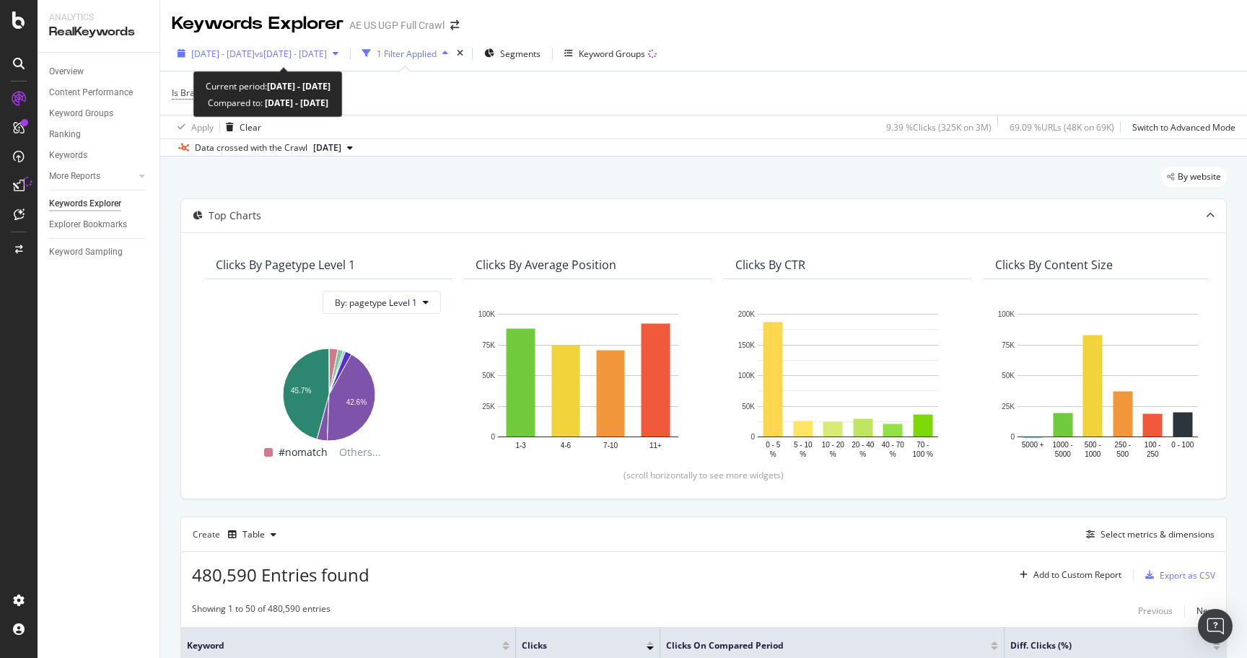
click at [327, 56] on span "vs [DATE] - [DATE]" at bounding box center [291, 54] width 72 height 12
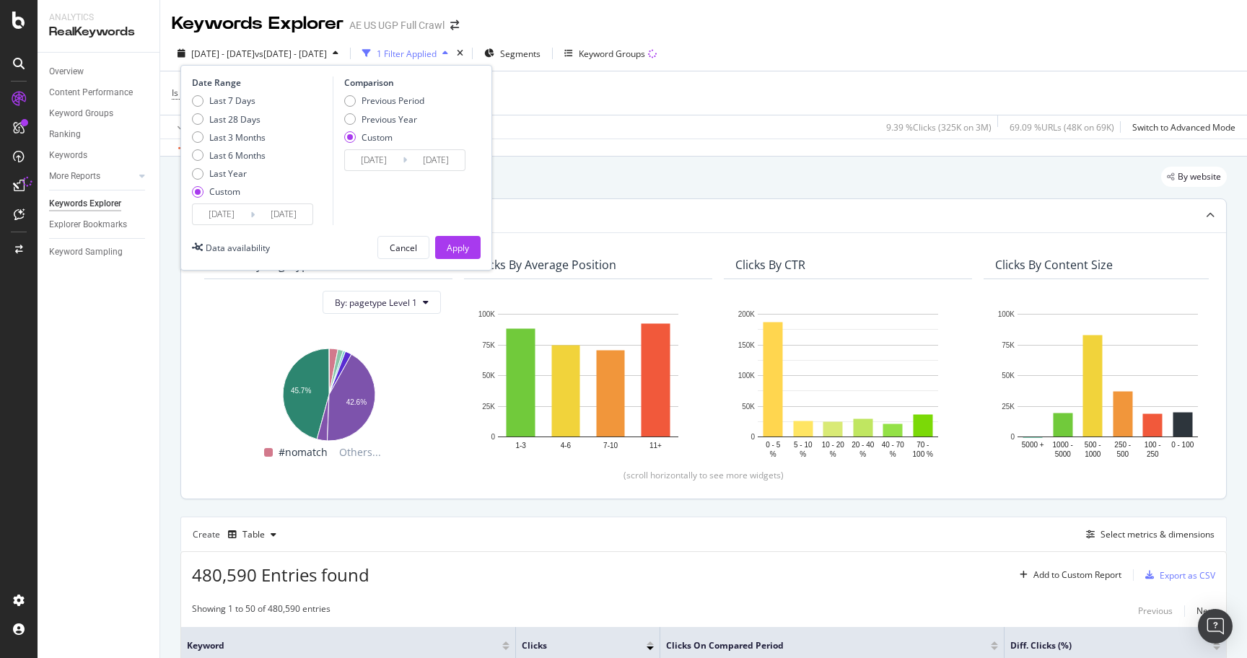
click at [546, 206] on div "Top Charts" at bounding box center [703, 215] width 1045 height 33
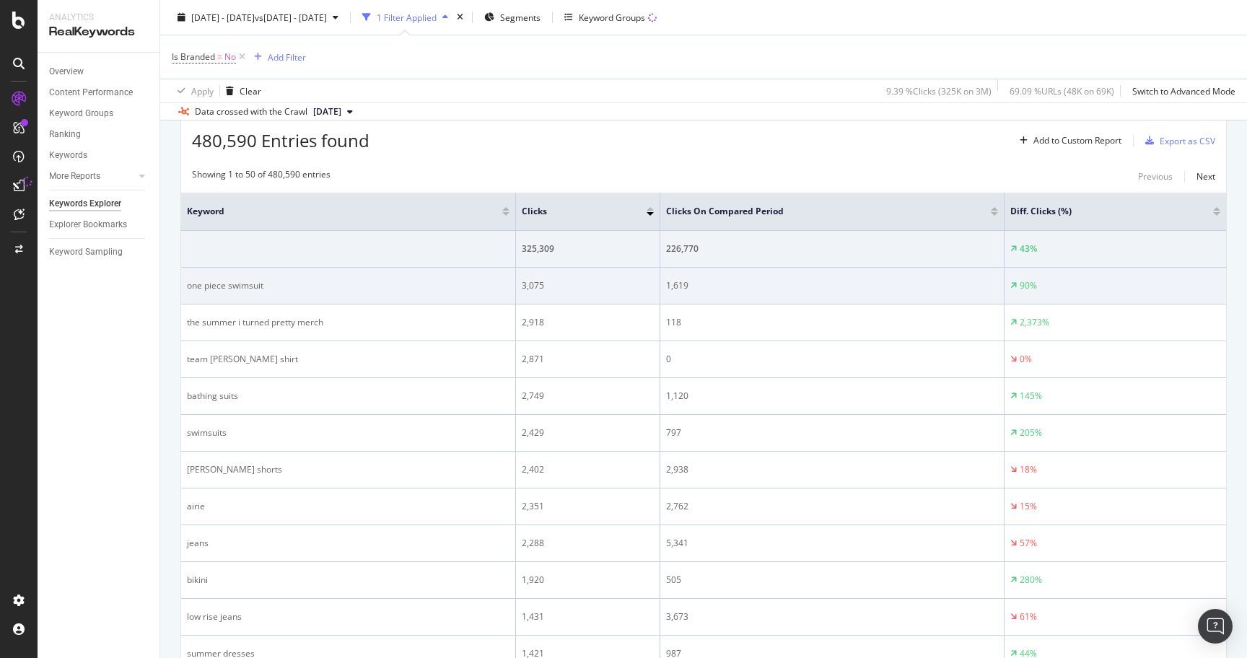
scroll to position [170, 0]
